Goal: Feedback & Contribution: Leave review/rating

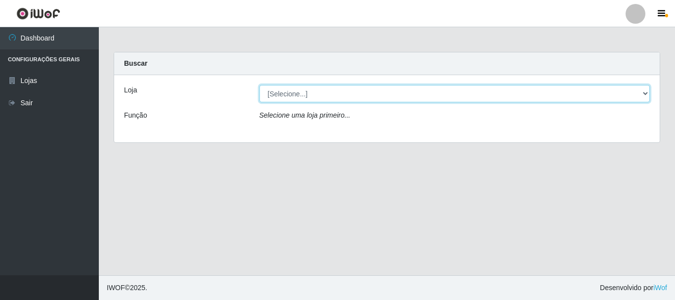
click at [356, 91] on select "[Selecione...] Casatudo BR" at bounding box center [455, 93] width 391 height 17
click at [338, 99] on select "[Selecione...] Casatudo BR" at bounding box center [455, 93] width 391 height 17
drag, startPoint x: 325, startPoint y: 95, endPoint x: 319, endPoint y: 99, distance: 6.7
click at [325, 95] on select "[Selecione...] Casatudo BR" at bounding box center [455, 93] width 391 height 17
select select "197"
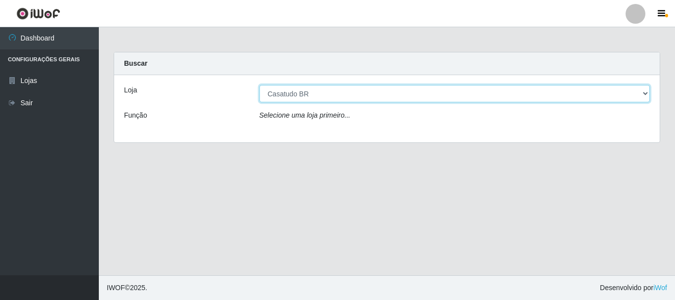
click at [260, 85] on select "[Selecione...] Casatudo BR" at bounding box center [455, 93] width 391 height 17
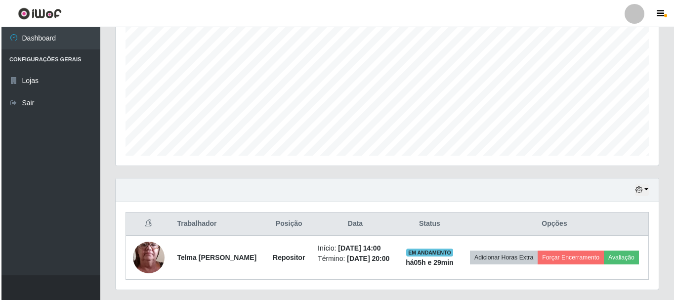
scroll to position [224, 0]
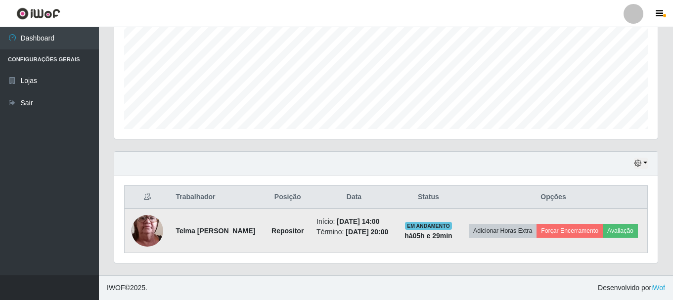
click at [154, 231] on img at bounding box center [148, 231] width 32 height 70
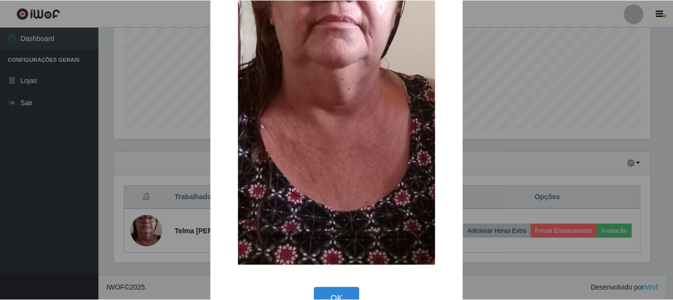
scroll to position [148, 0]
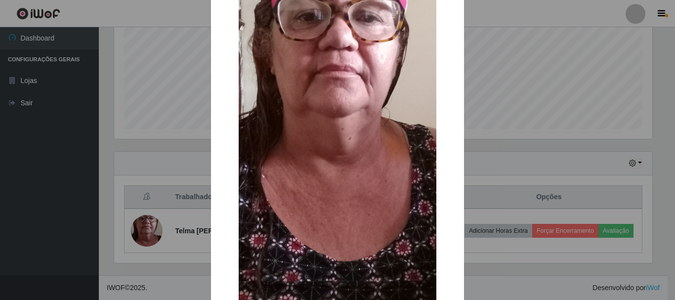
click at [479, 125] on div "× OK Cancel" at bounding box center [337, 150] width 675 height 300
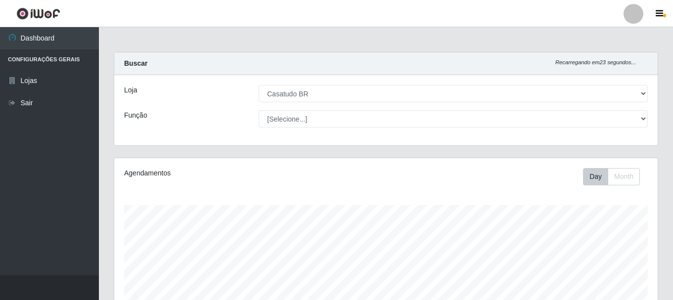
scroll to position [224, 0]
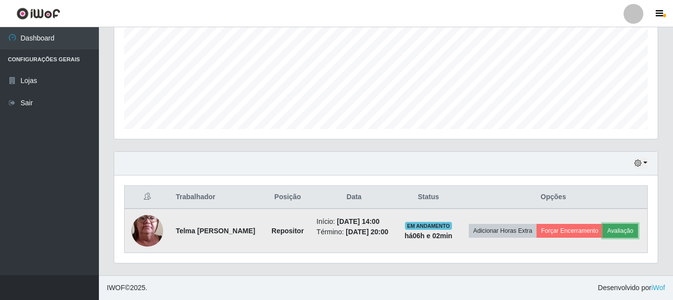
click at [612, 228] on button "Avaliação" at bounding box center [620, 231] width 35 height 14
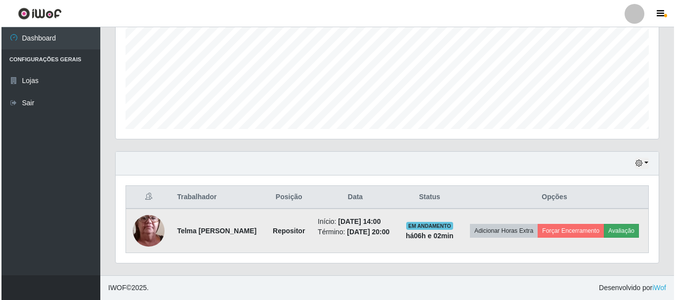
scroll to position [205, 538]
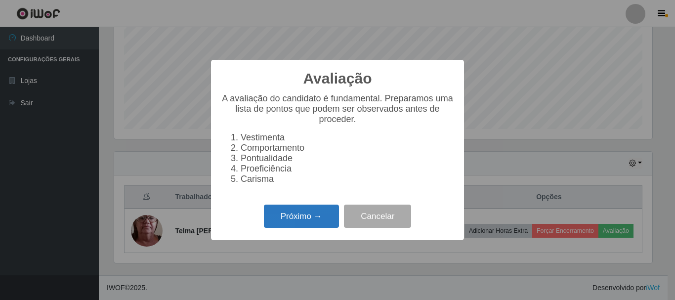
click at [274, 218] on button "Próximo →" at bounding box center [301, 216] width 75 height 23
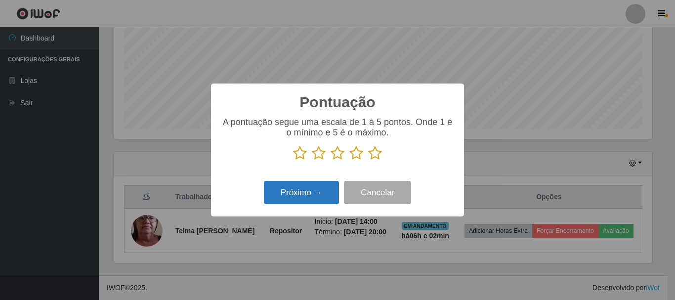
click at [296, 198] on button "Próximo →" at bounding box center [301, 192] width 75 height 23
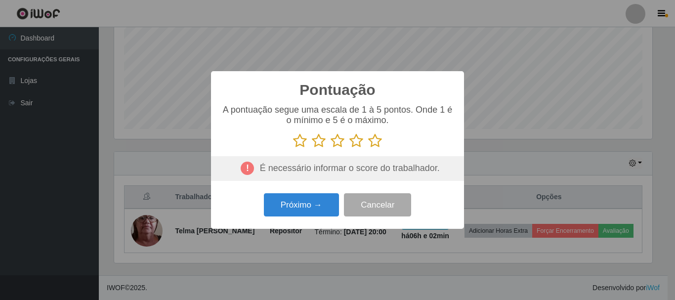
click at [297, 143] on icon at bounding box center [300, 141] width 14 height 15
click at [293, 148] on input "radio" at bounding box center [293, 148] width 0 height 0
click at [301, 209] on button "Próximo →" at bounding box center [301, 204] width 75 height 23
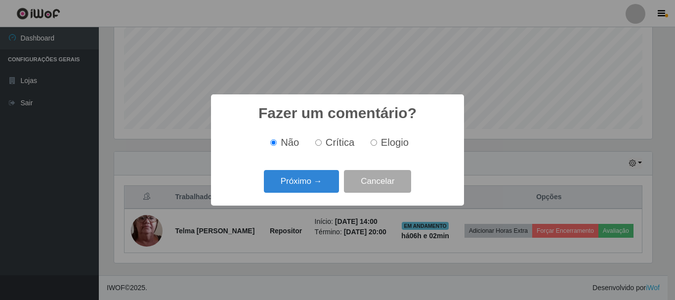
click at [347, 147] on span "Crítica" at bounding box center [340, 142] width 29 height 11
click at [322, 146] on input "Crítica" at bounding box center [318, 142] width 6 height 6
radio input "true"
click at [303, 187] on button "Próximo →" at bounding box center [301, 181] width 75 height 23
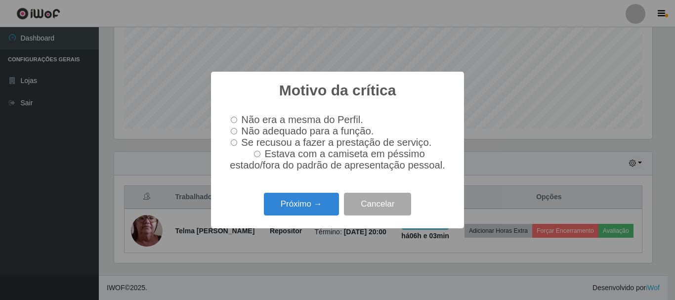
click at [238, 130] on label "Não adequado para a função." at bounding box center [300, 131] width 147 height 11
click at [237, 130] on input "Não adequado para a função." at bounding box center [234, 131] width 6 height 6
radio input "true"
click at [300, 203] on button "Próximo →" at bounding box center [301, 204] width 75 height 23
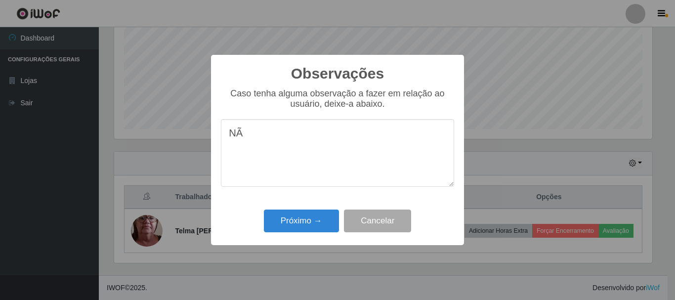
type textarea "N"
type textarea "C"
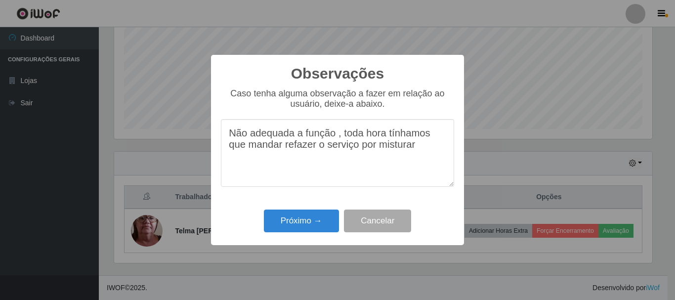
click at [418, 152] on textarea "Não adequada a função , toda hora tínhamos que mandar refazer o serviço por mis…" at bounding box center [337, 153] width 233 height 68
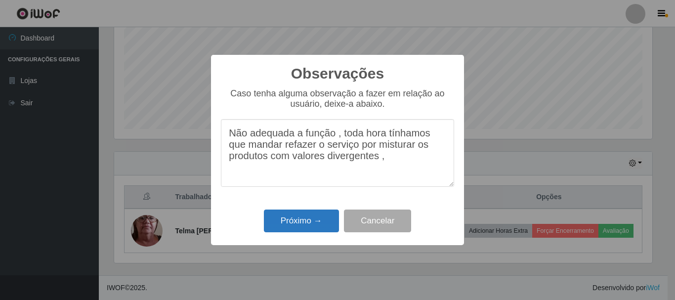
type textarea "Não adequada a função , toda hora tínhamos que mandar refazer o serviço por mis…"
click at [302, 213] on button "Próximo →" at bounding box center [301, 221] width 75 height 23
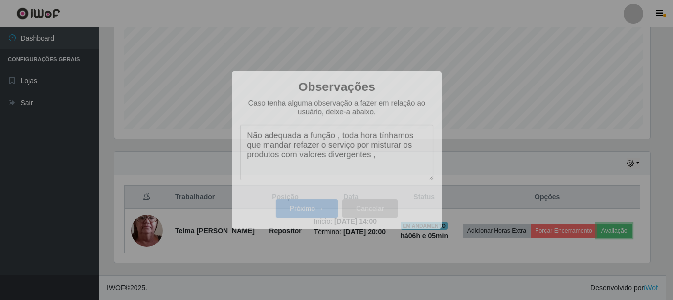
scroll to position [205, 543]
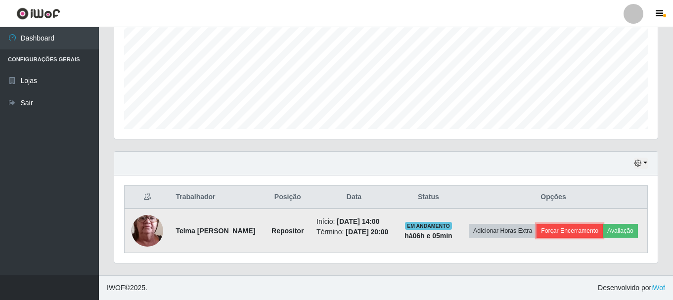
click at [574, 232] on button "Forçar Encerramento" at bounding box center [569, 231] width 66 height 14
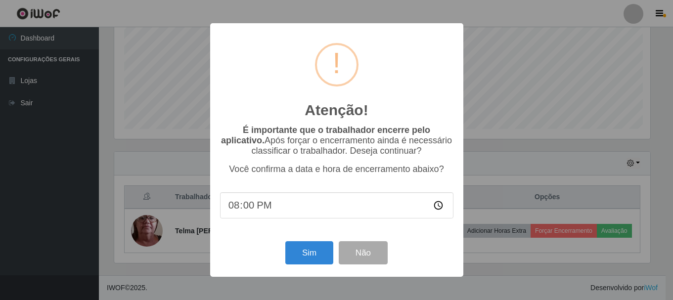
scroll to position [205, 538]
click at [307, 263] on button "Sim" at bounding box center [310, 252] width 48 height 23
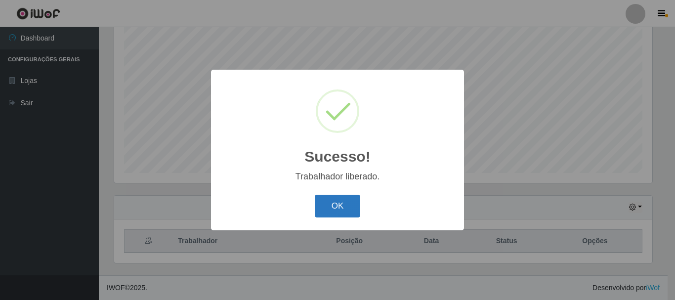
click at [334, 209] on button "OK" at bounding box center [338, 206] width 46 height 23
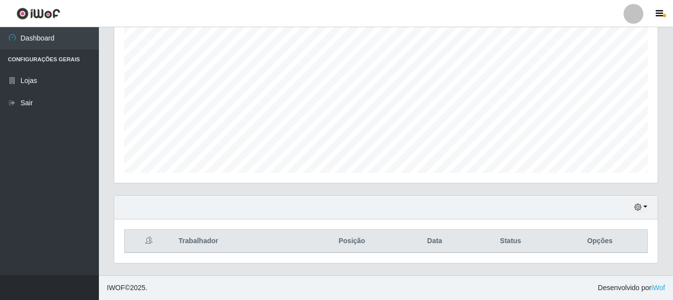
scroll to position [205, 543]
